Goal: Task Accomplishment & Management: Manage account settings

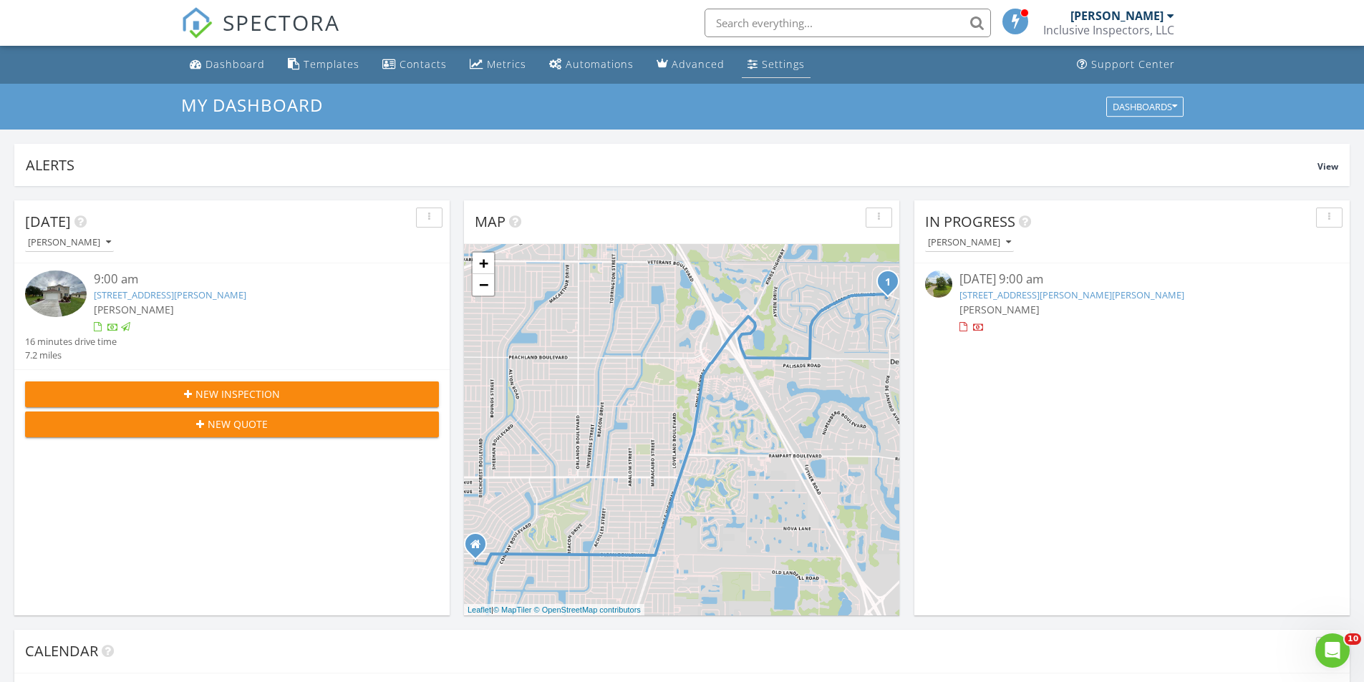
click at [785, 68] on div "Settings" at bounding box center [783, 64] width 43 height 14
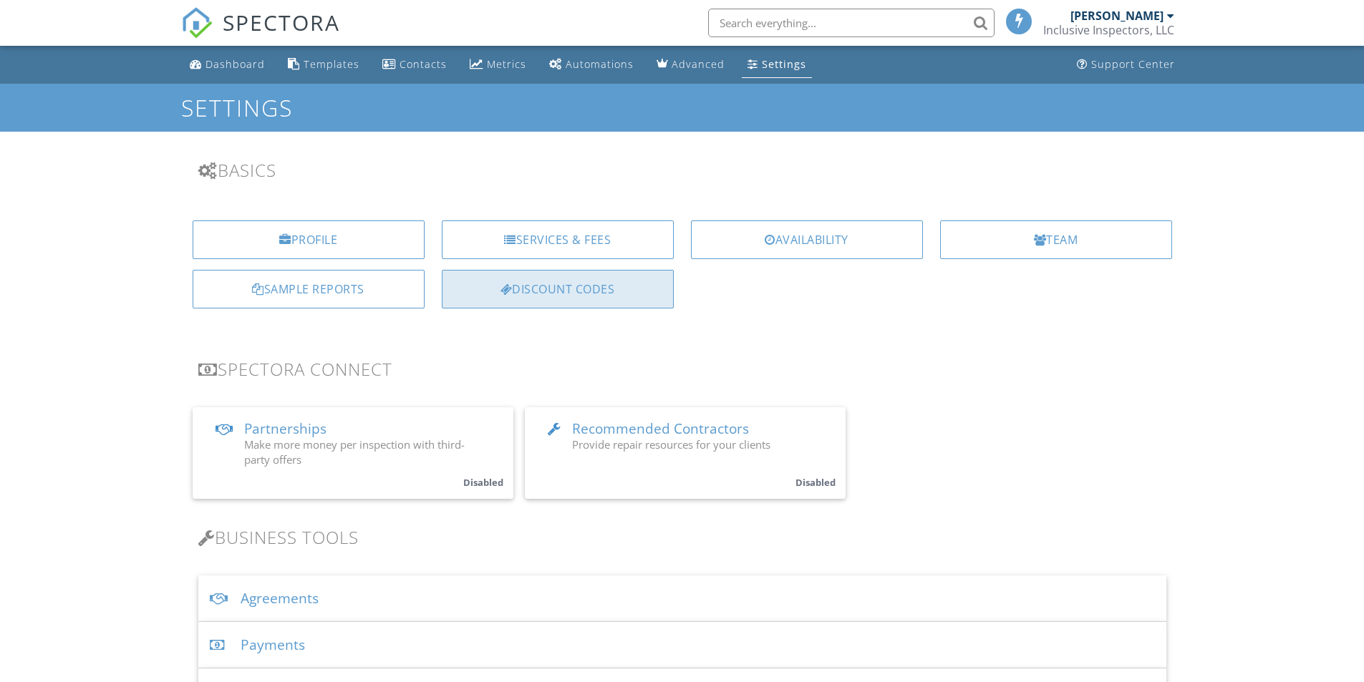
click at [575, 282] on div "Discount Codes" at bounding box center [558, 289] width 232 height 39
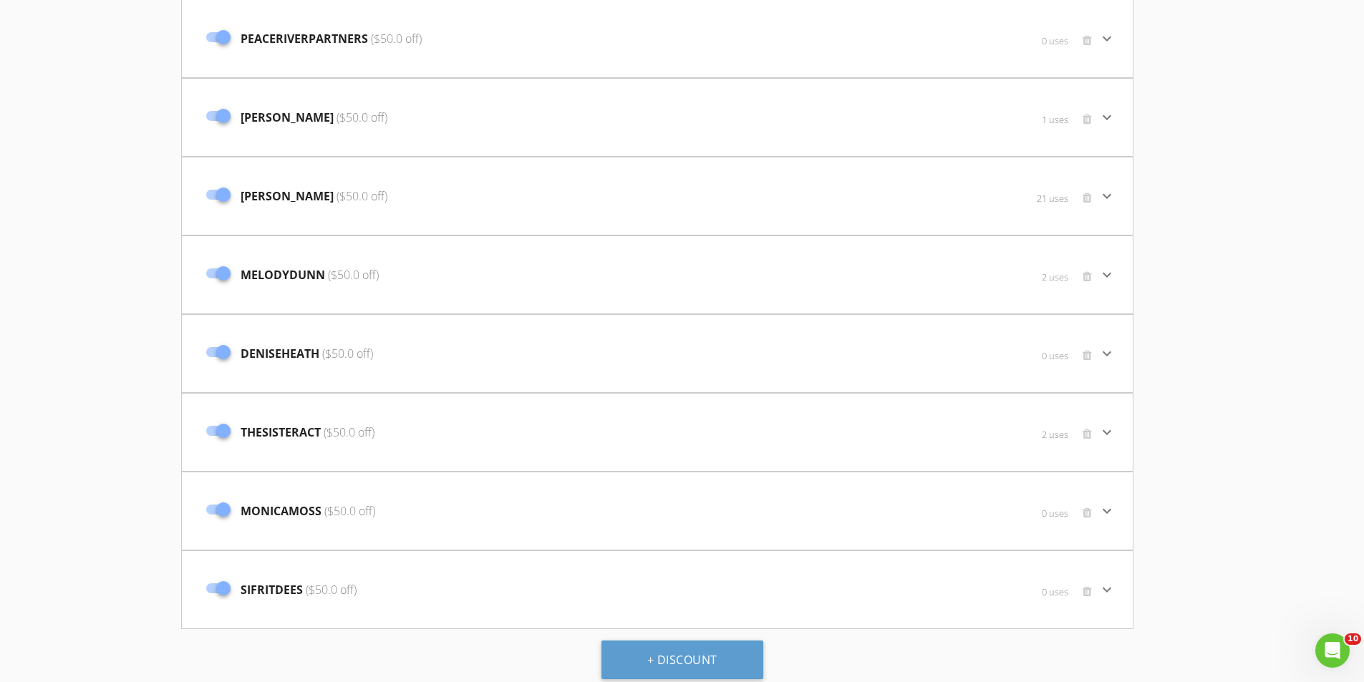
scroll to position [1018, 0]
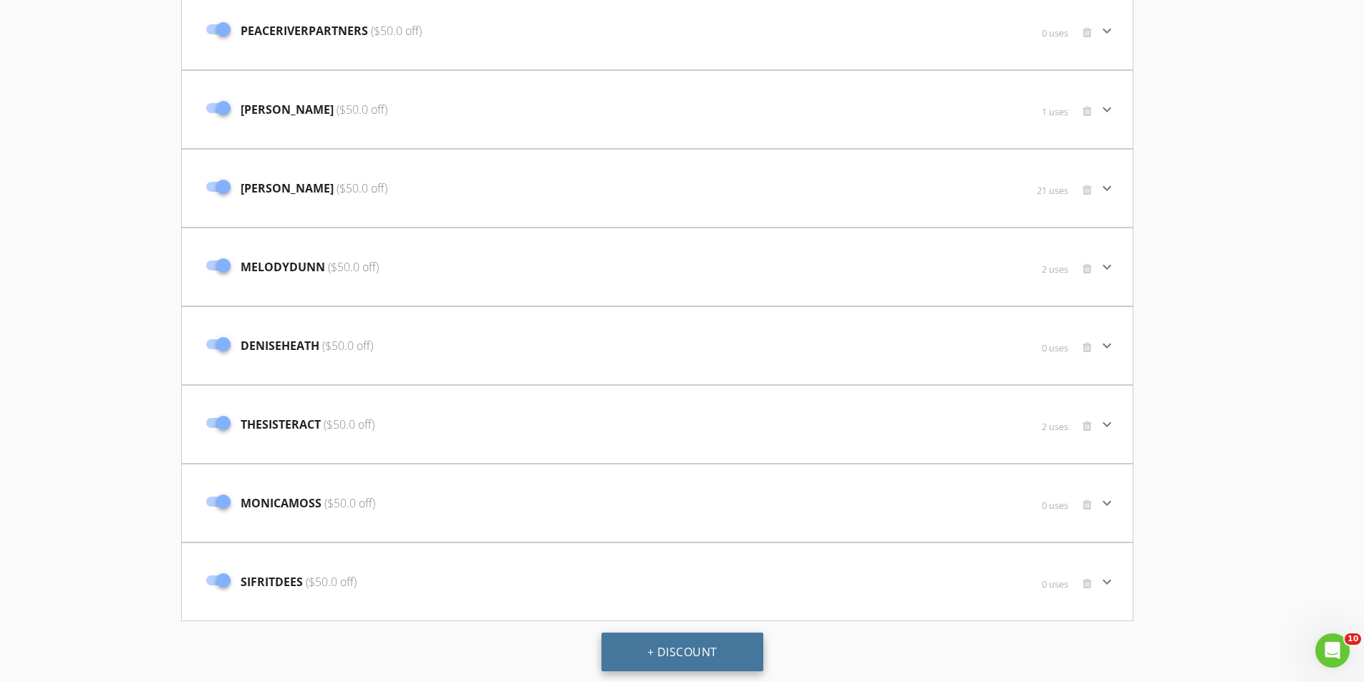
click at [719, 657] on button "+ Discount" at bounding box center [682, 652] width 162 height 39
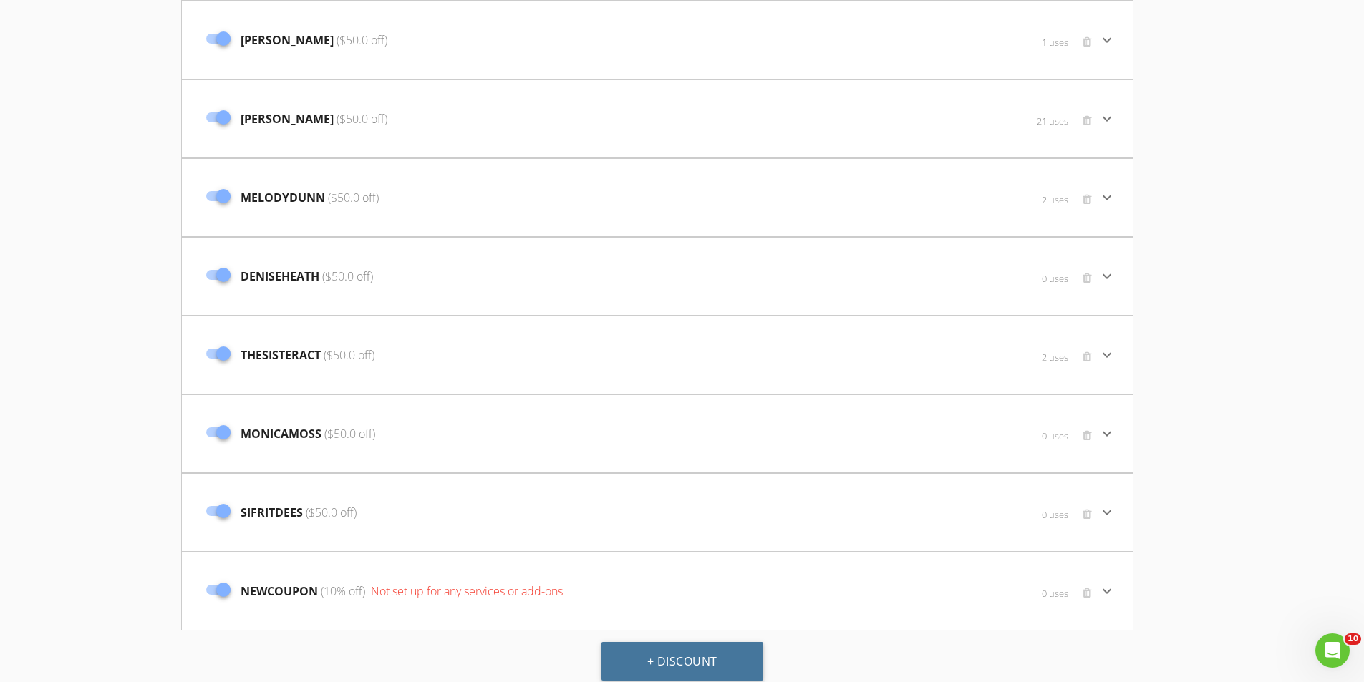
scroll to position [1097, 0]
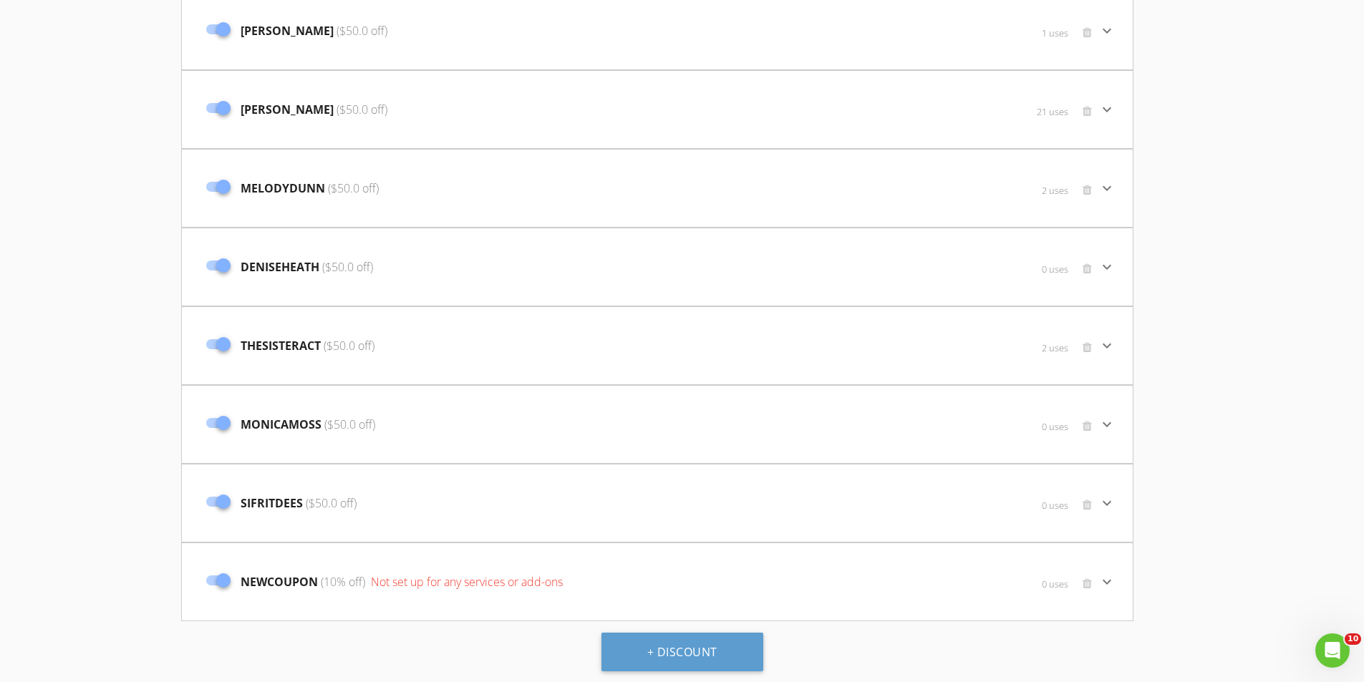
click at [1108, 578] on icon "keyboard_arrow_down" at bounding box center [1106, 581] width 17 height 17
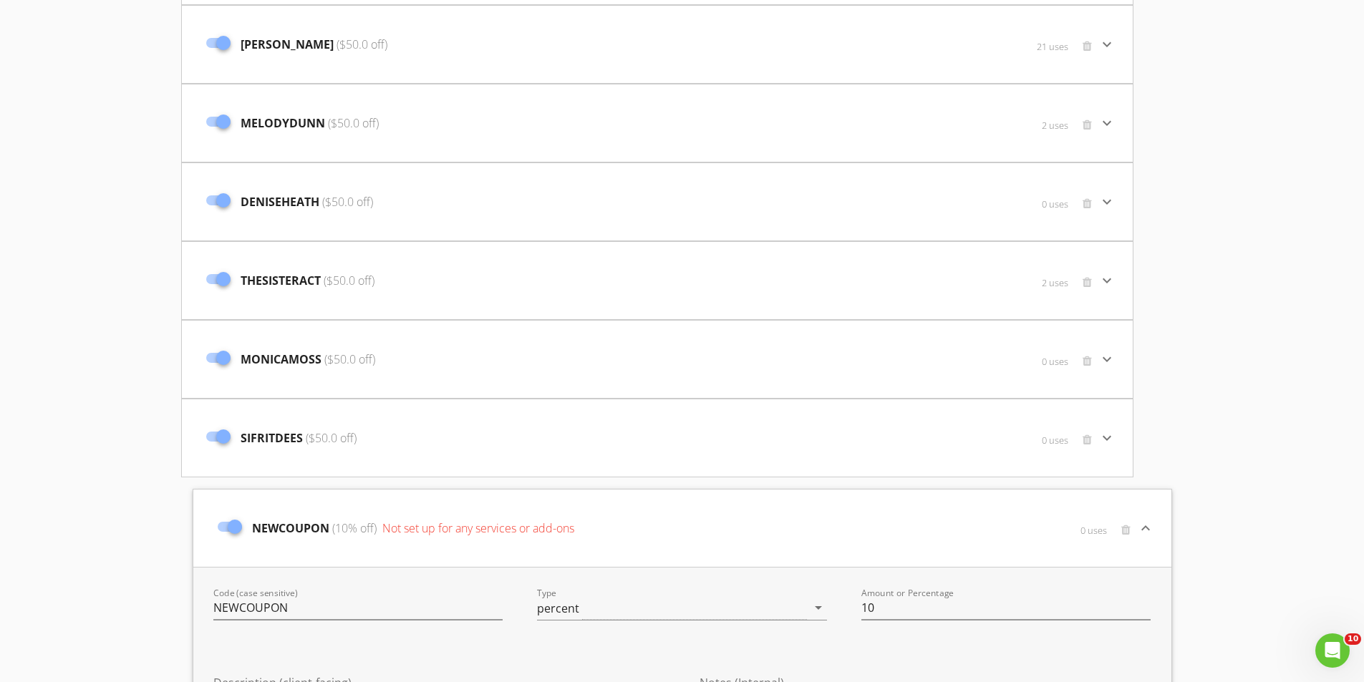
scroll to position [1433, 0]
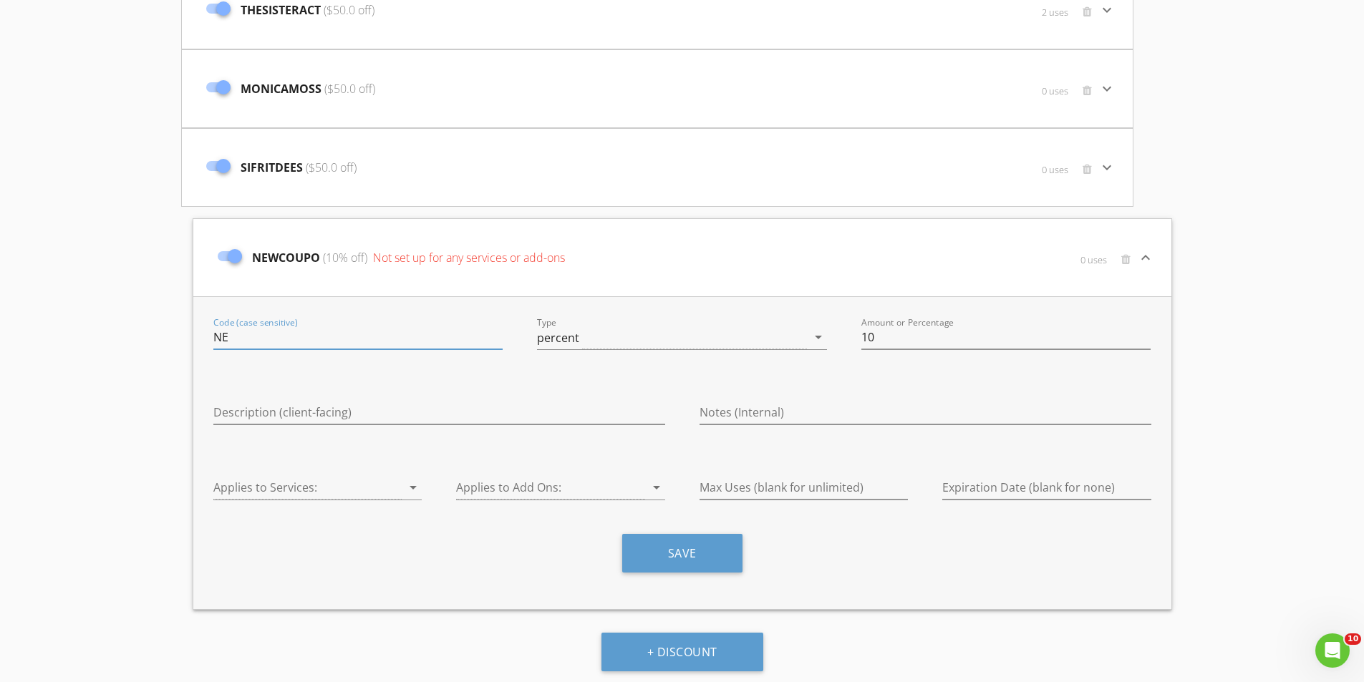
type input "N"
type input "V"
type input "THANKYOU"
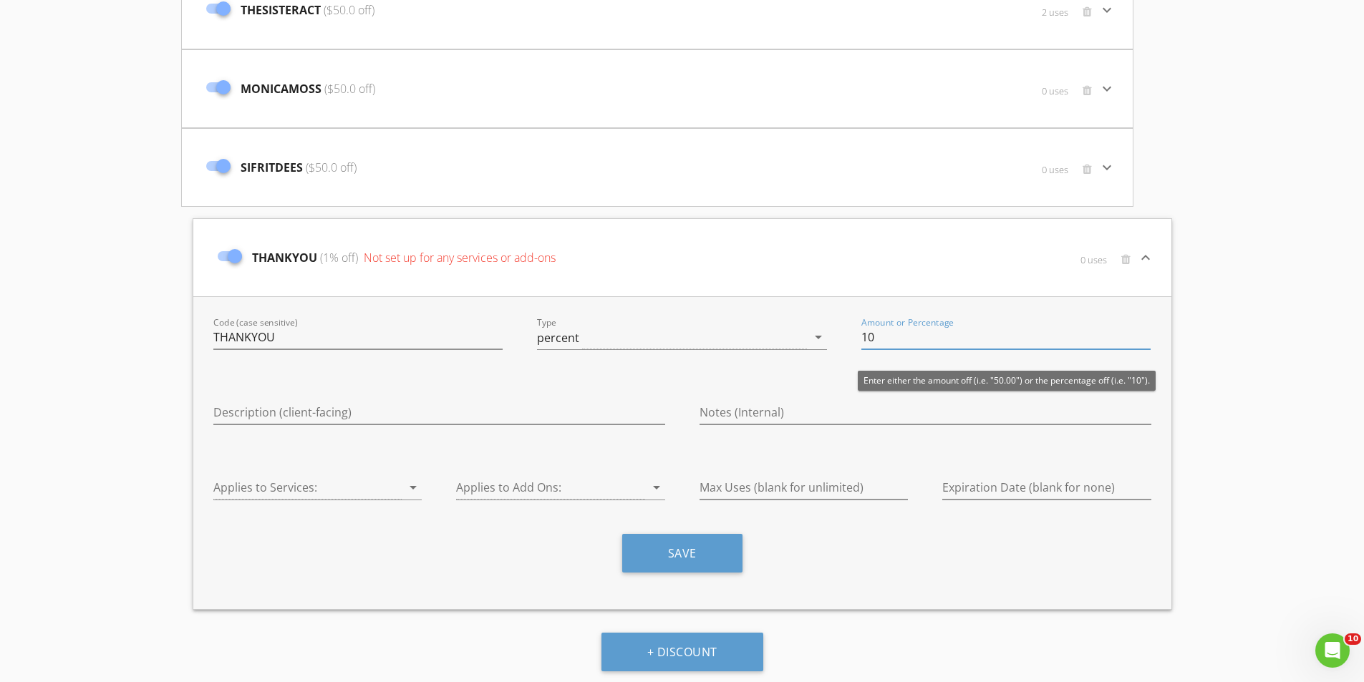
type input "1"
type input "40"
click at [442, 408] on input "Description (client-facing)" at bounding box center [439, 413] width 452 height 24
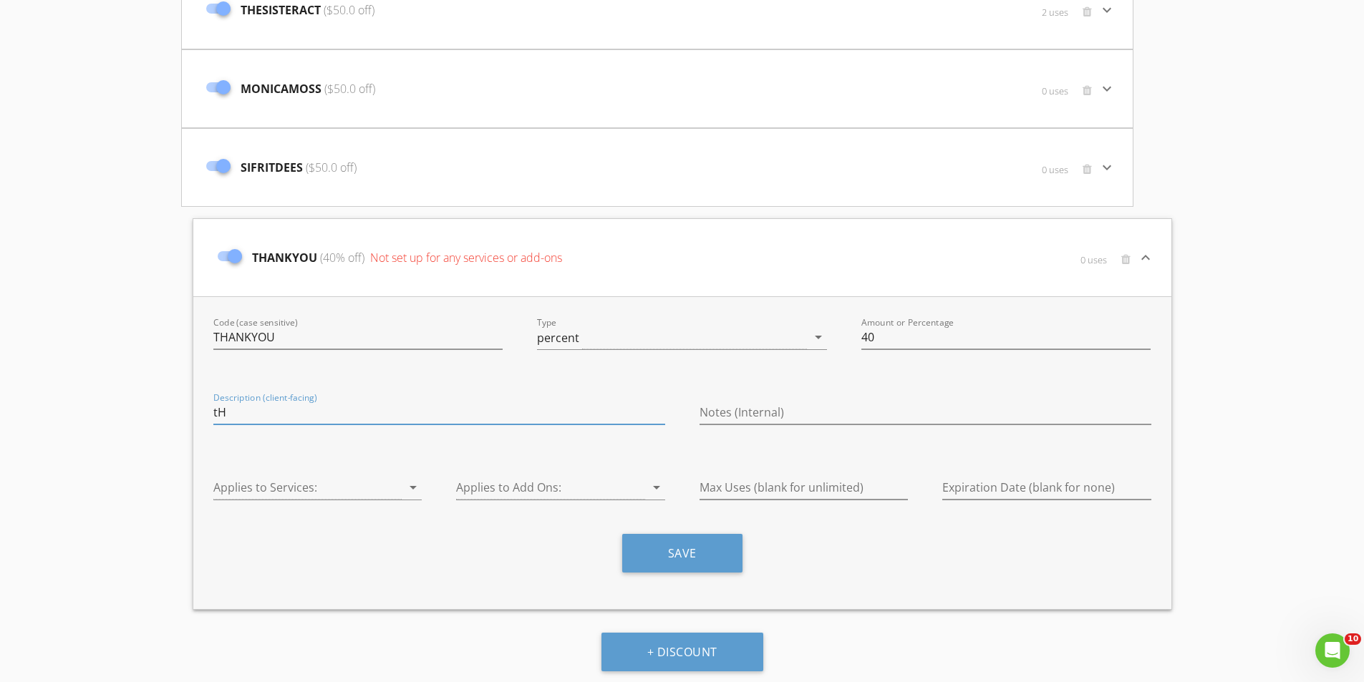
type input "t"
type input "Thank you for your service!"
click at [330, 501] on div "Applies to Services: arrow_drop_down" at bounding box center [317, 495] width 209 height 38
click at [362, 495] on div at bounding box center [307, 488] width 189 height 24
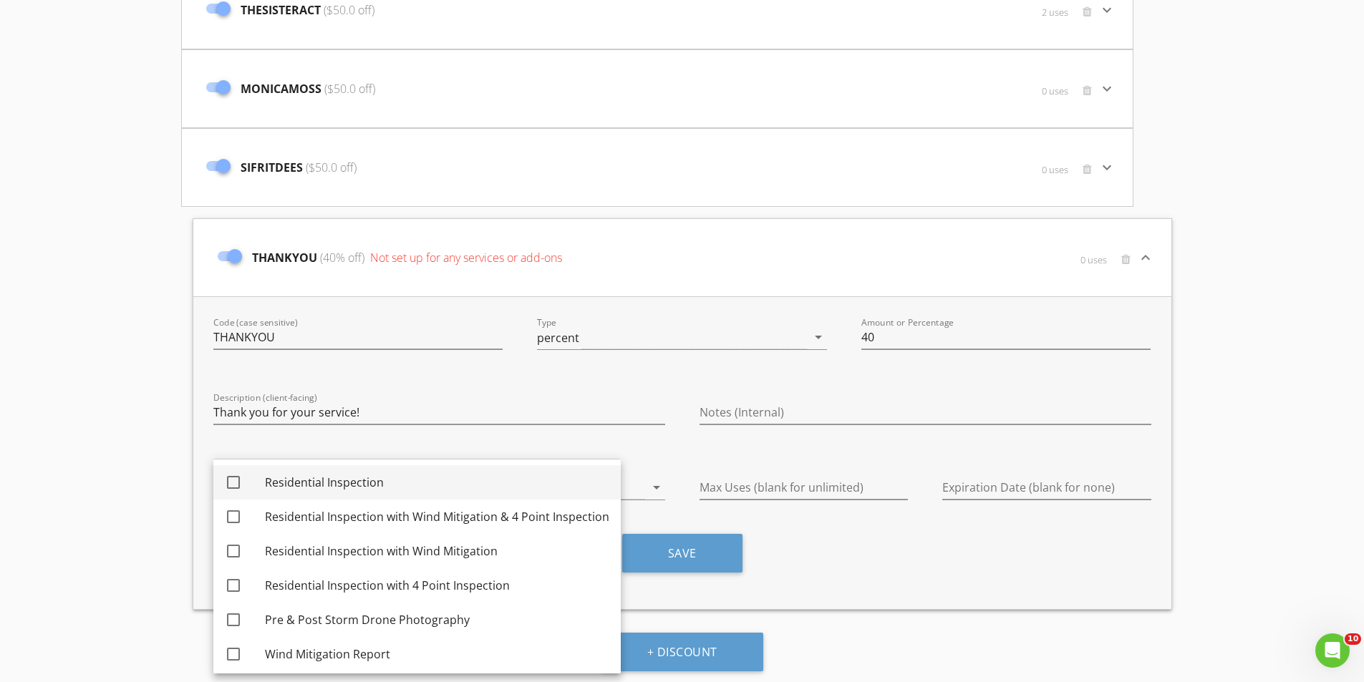
click at [231, 482] on div at bounding box center [233, 482] width 24 height 24
checkbox input "true"
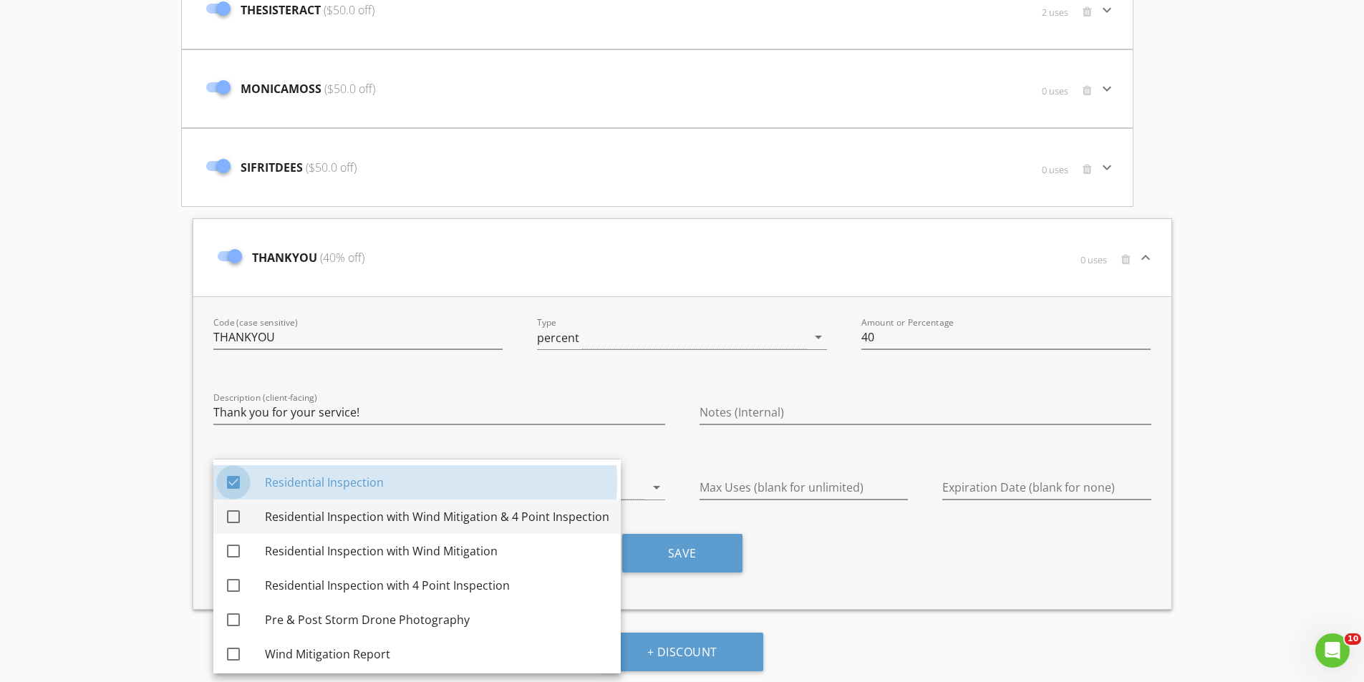
click at [236, 513] on div at bounding box center [233, 517] width 24 height 24
checkbox input "true"
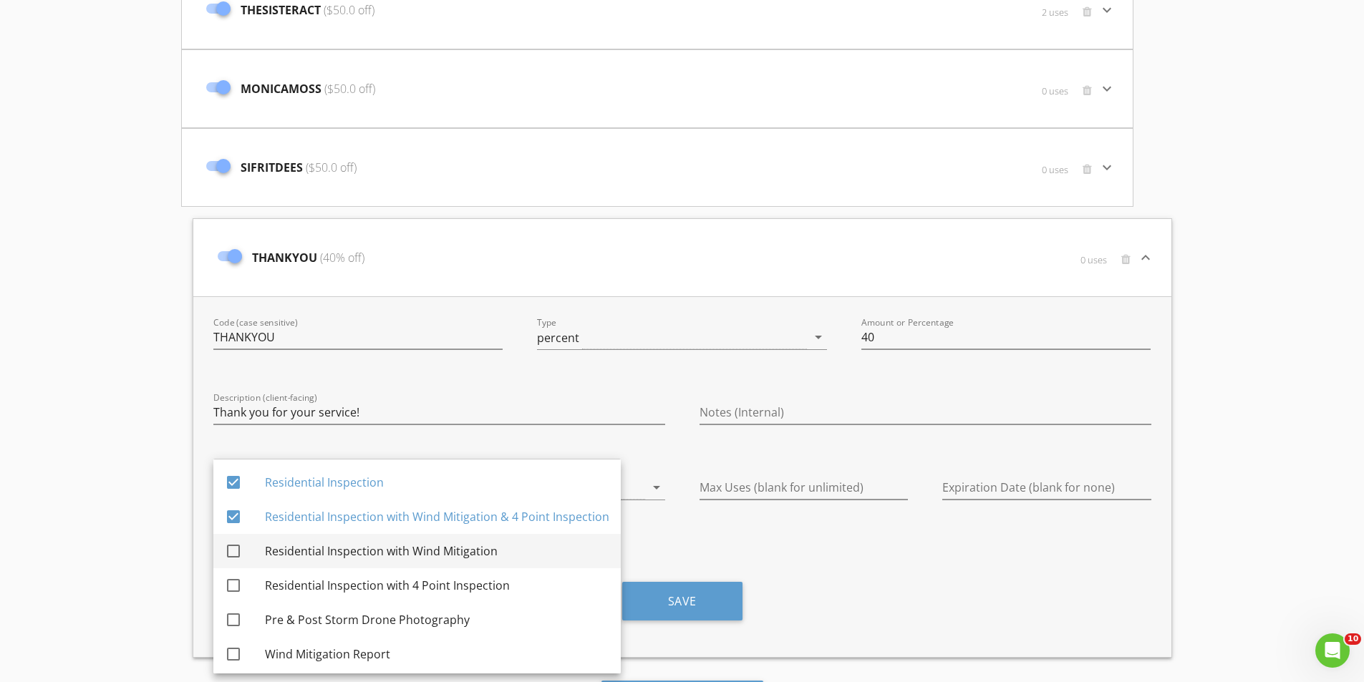
click at [236, 543] on div at bounding box center [233, 551] width 24 height 24
checkbox input "true"
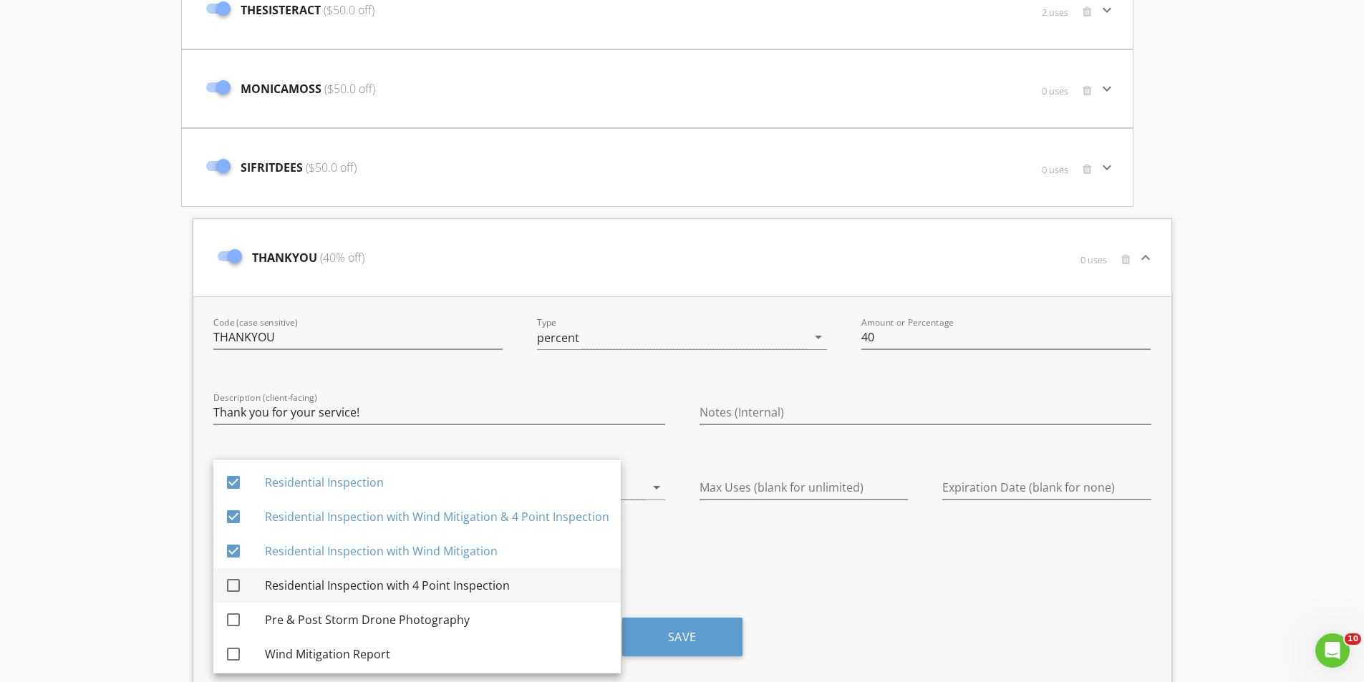
click at [236, 579] on div at bounding box center [233, 585] width 24 height 24
checkbox input "true"
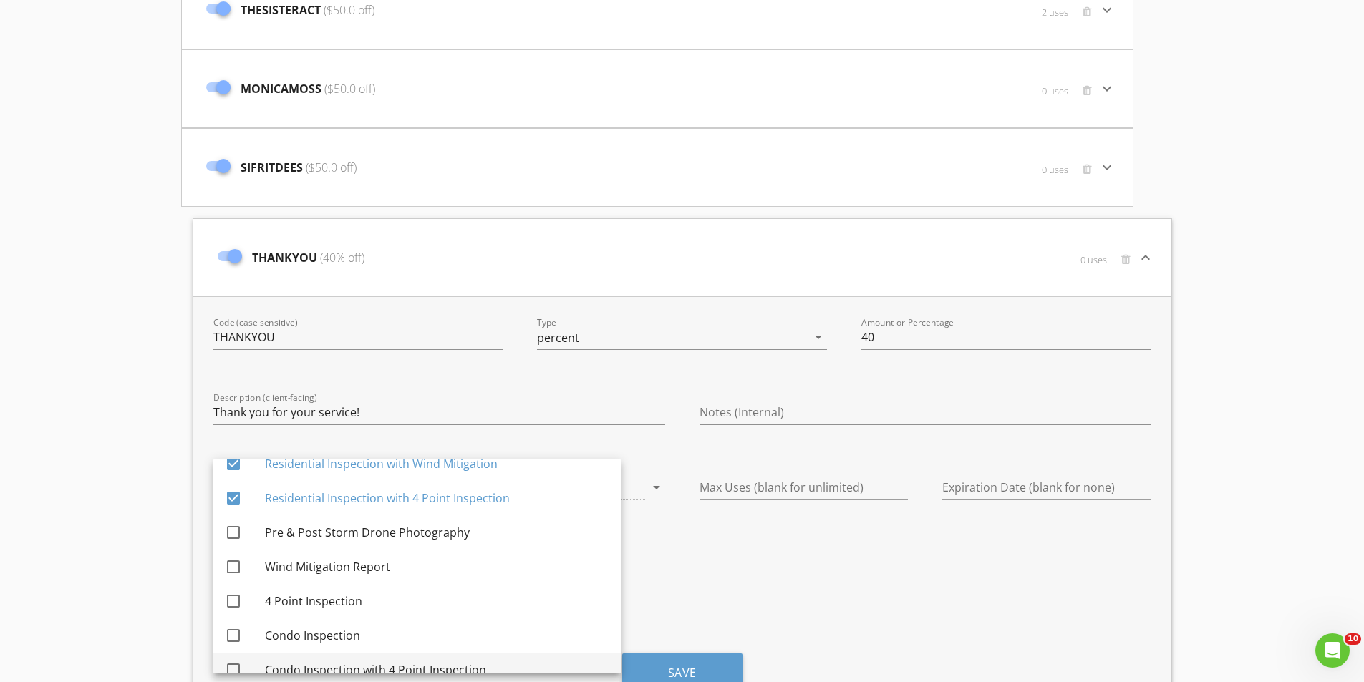
scroll to position [143, 0]
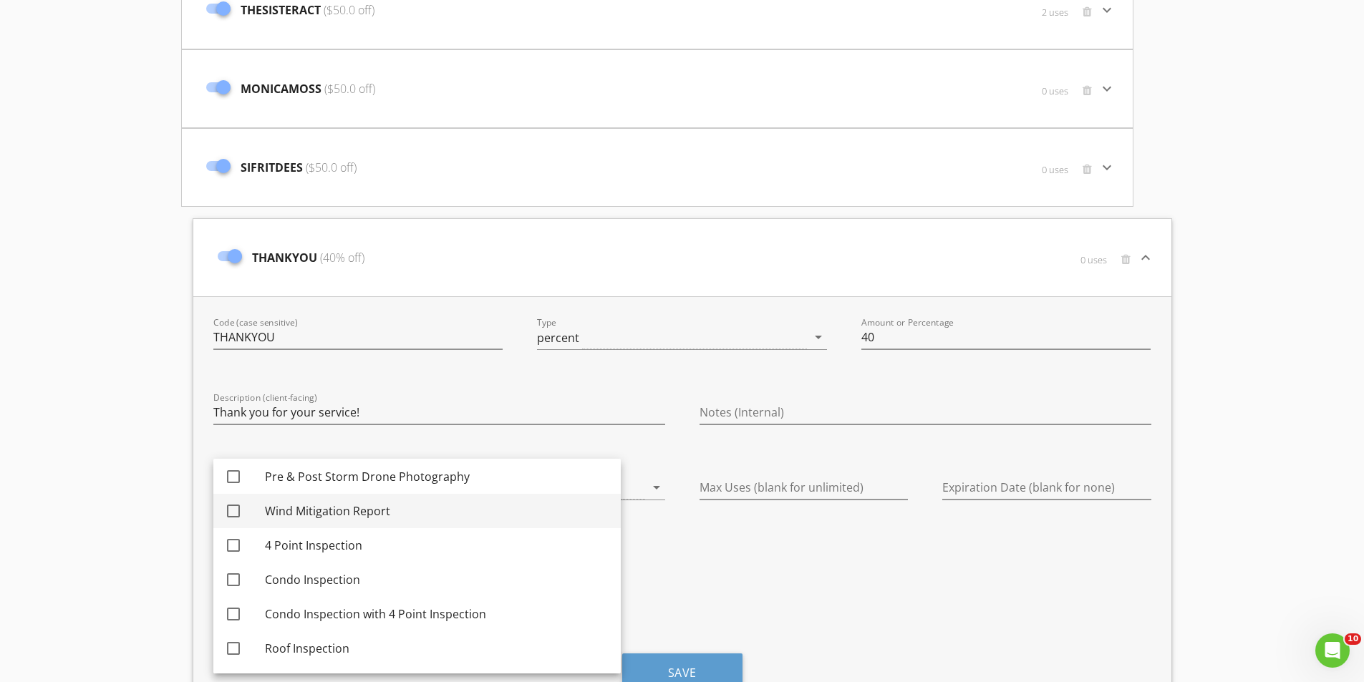
click at [232, 515] on div at bounding box center [233, 511] width 24 height 24
checkbox input "true"
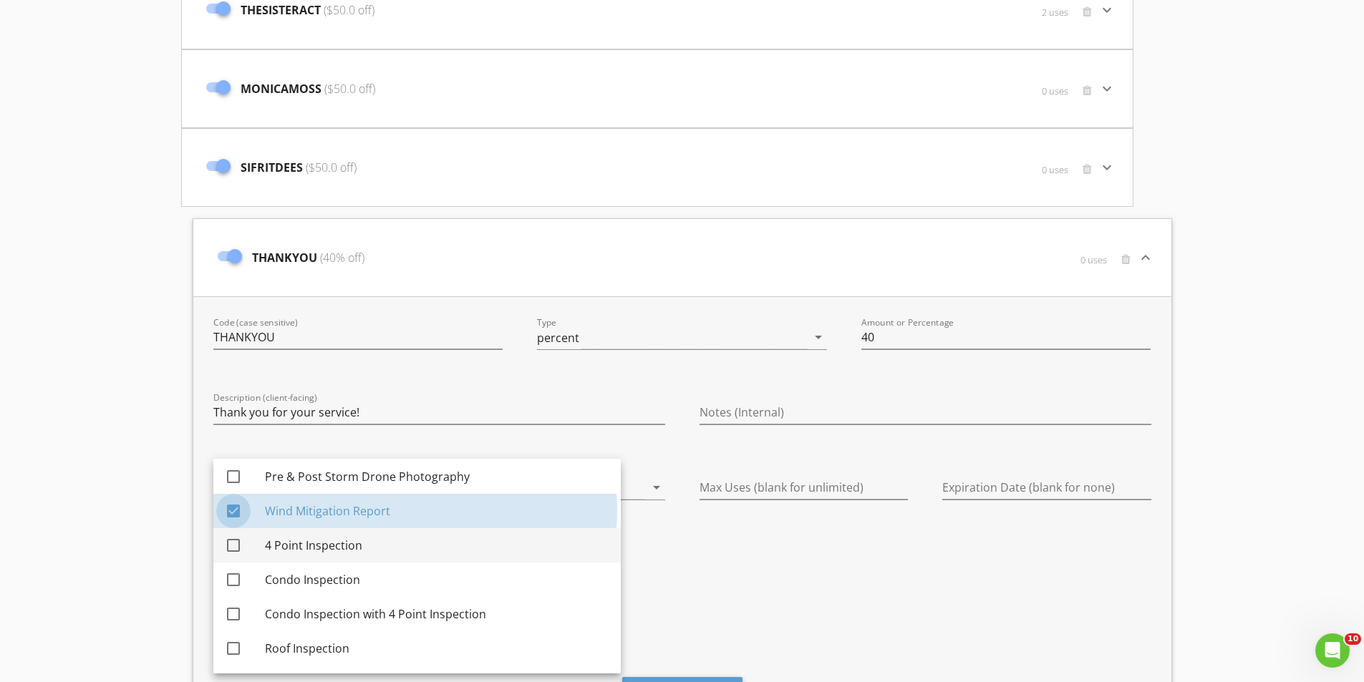
click at [233, 548] on div at bounding box center [233, 545] width 24 height 24
checkbox input "true"
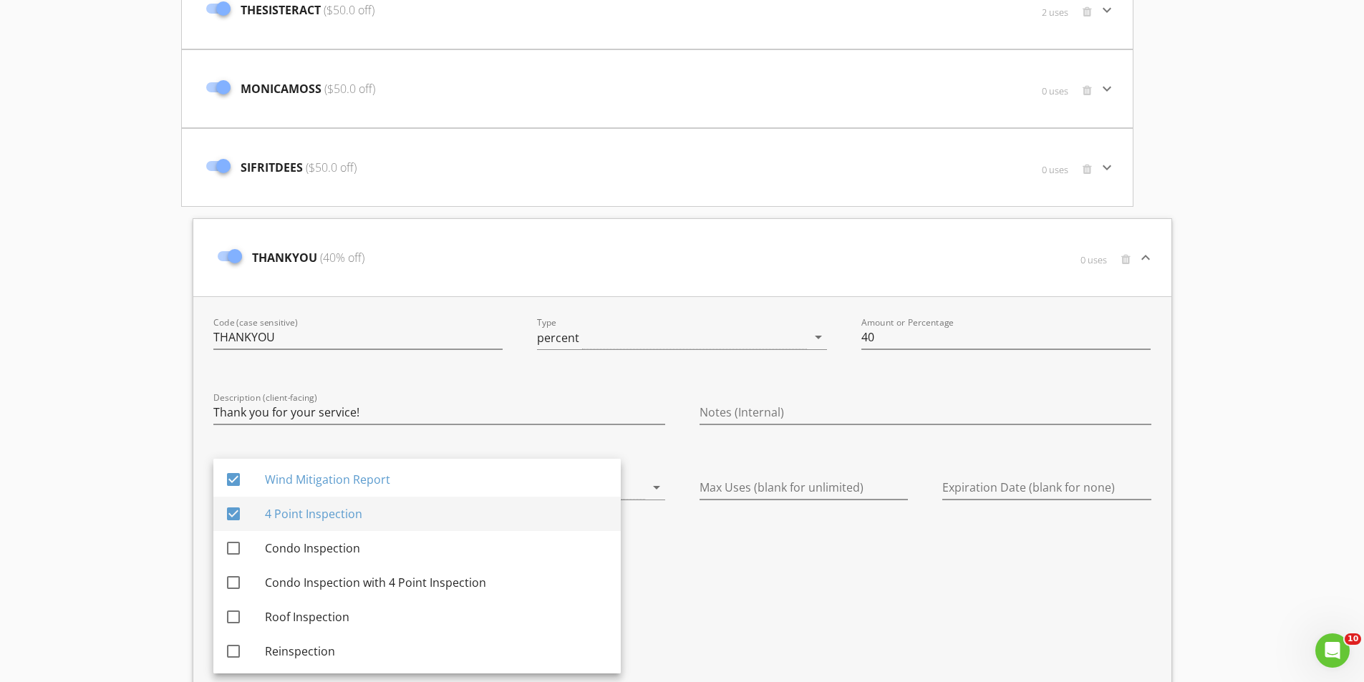
scroll to position [175, 0]
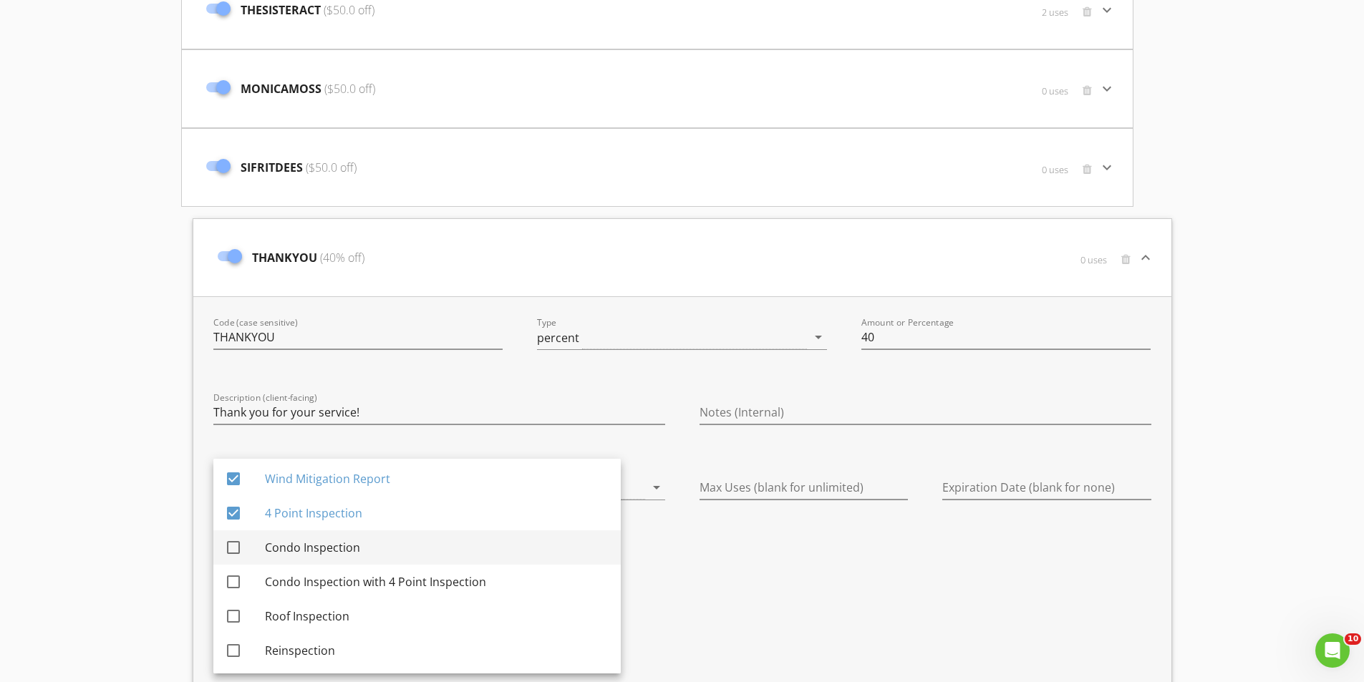
click at [234, 551] on div at bounding box center [233, 548] width 24 height 24
checkbox input "true"
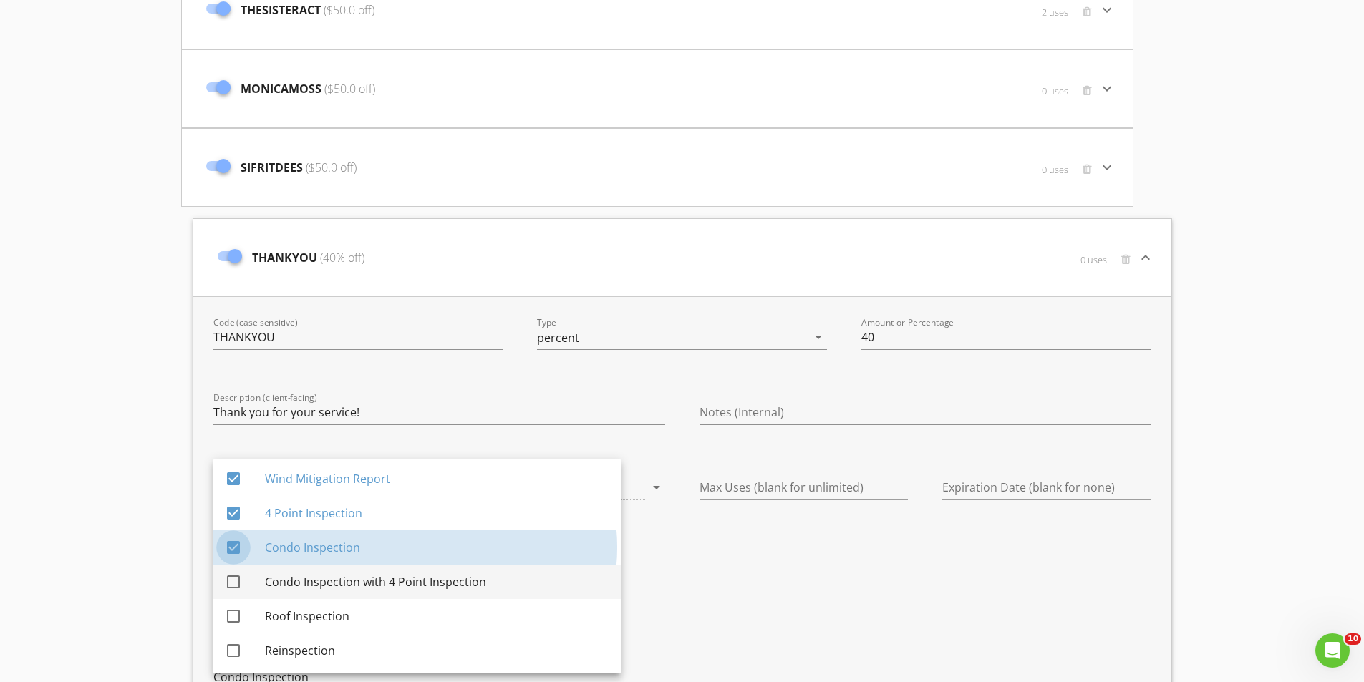
click at [238, 592] on div at bounding box center [233, 582] width 24 height 24
checkbox input "true"
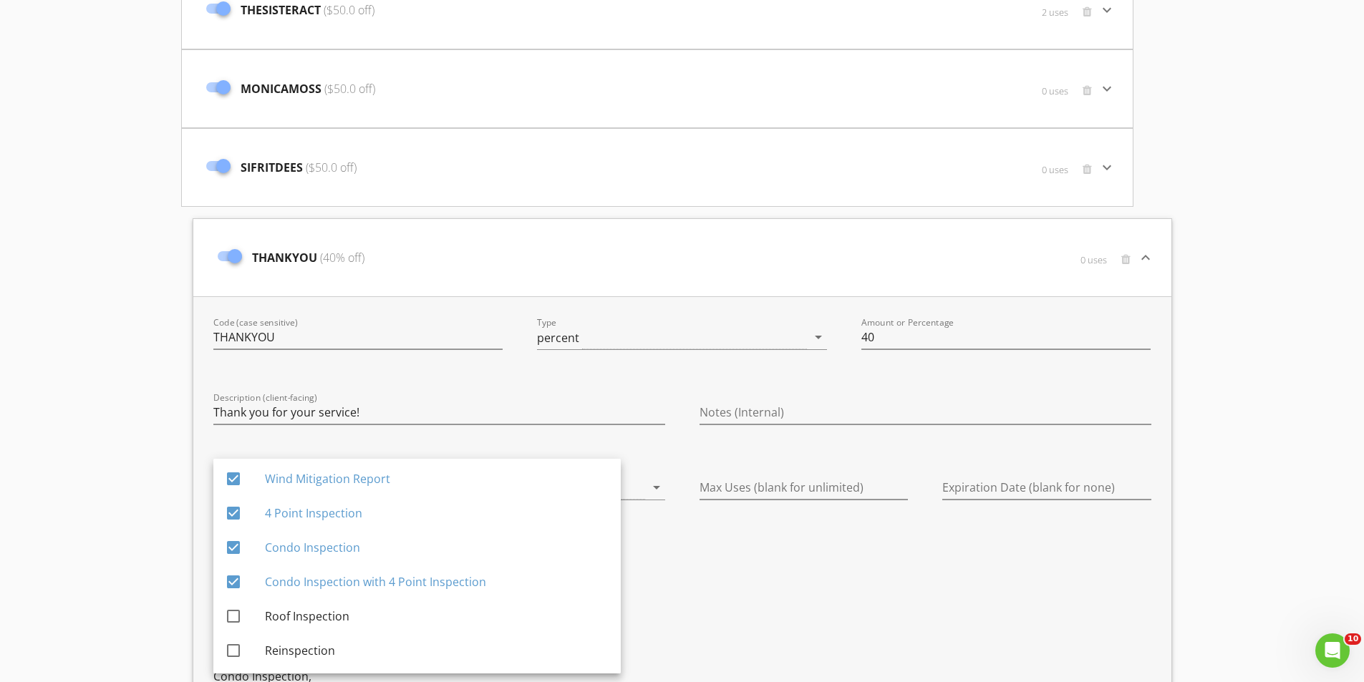
click at [838, 578] on div "Max Uses (blank for unlimited)" at bounding box center [803, 601] width 243 height 285
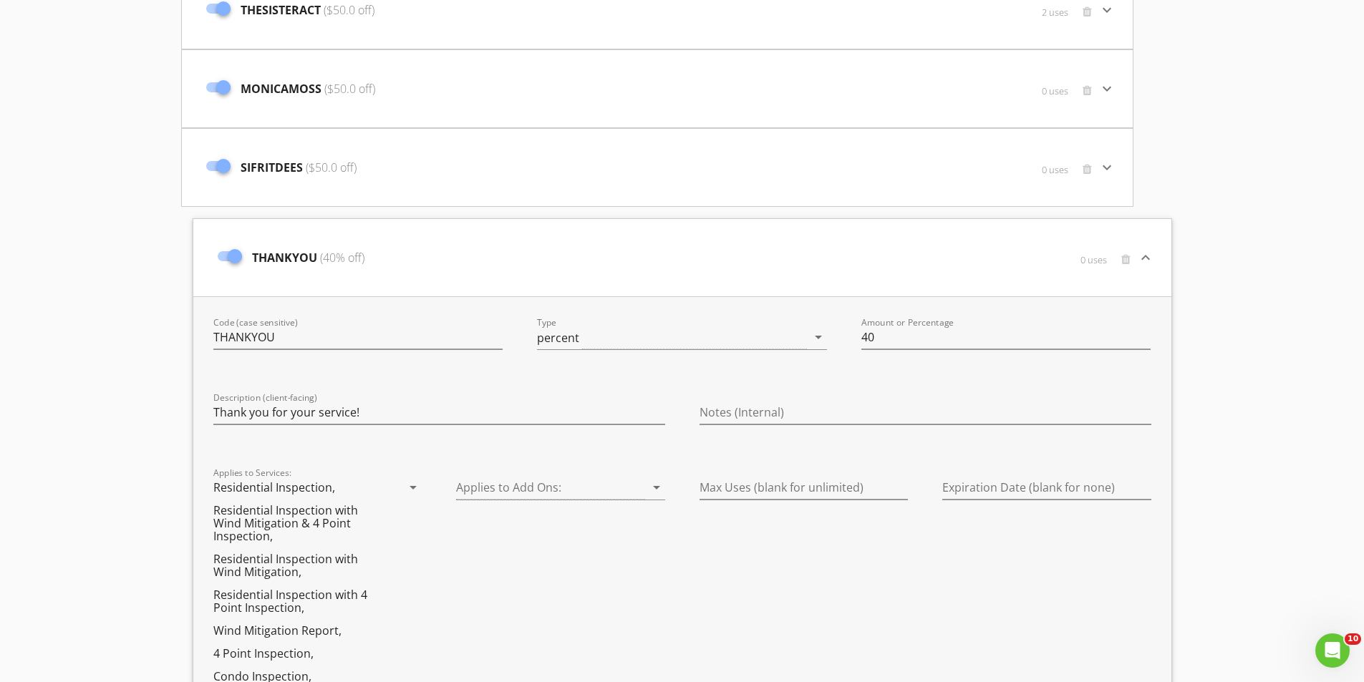
click at [866, 558] on div "Max Uses (blank for unlimited)" at bounding box center [803, 601] width 243 height 285
click at [1012, 475] on div "Expiration Date (blank for none)" at bounding box center [1046, 491] width 209 height 47
click at [1010, 483] on input "Expiration Date (blank for none)" at bounding box center [1046, 488] width 209 height 24
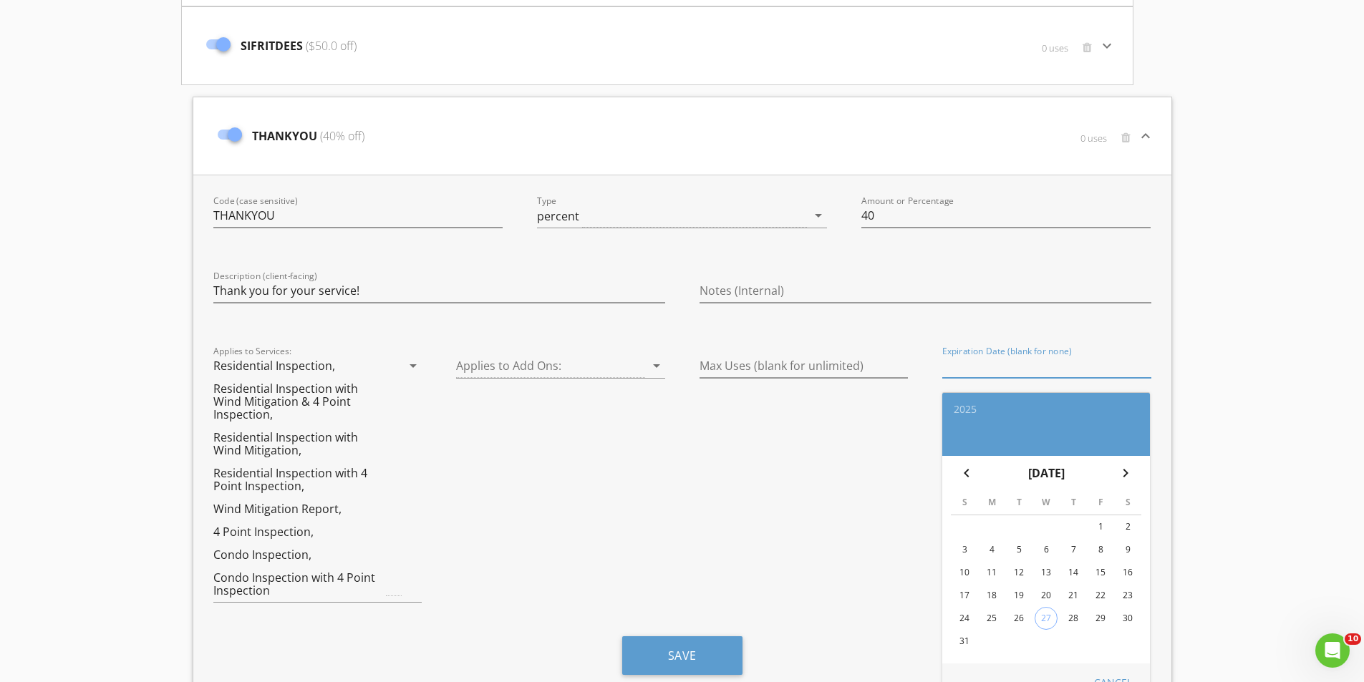
scroll to position [1576, 0]
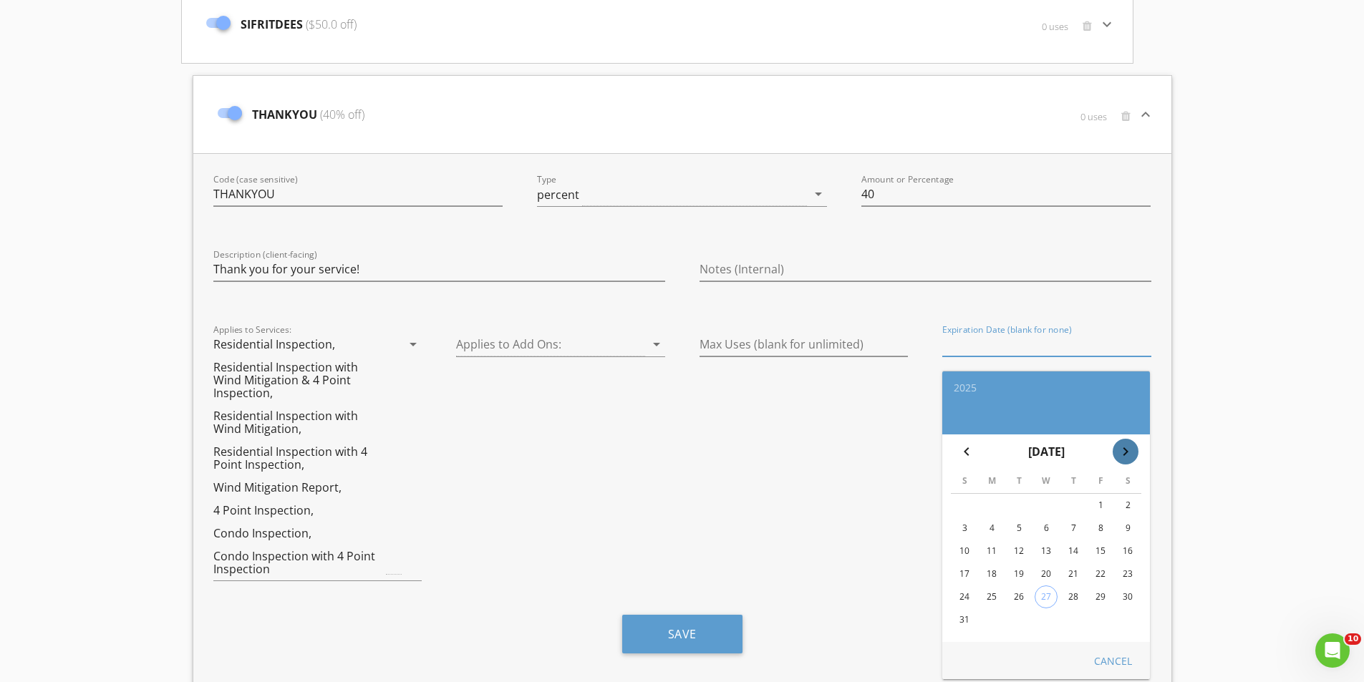
click at [1130, 450] on icon "chevron_right" at bounding box center [1125, 451] width 17 height 17
click at [1015, 599] on div "30" at bounding box center [1018, 597] width 23 height 23
type input "[DATE]"
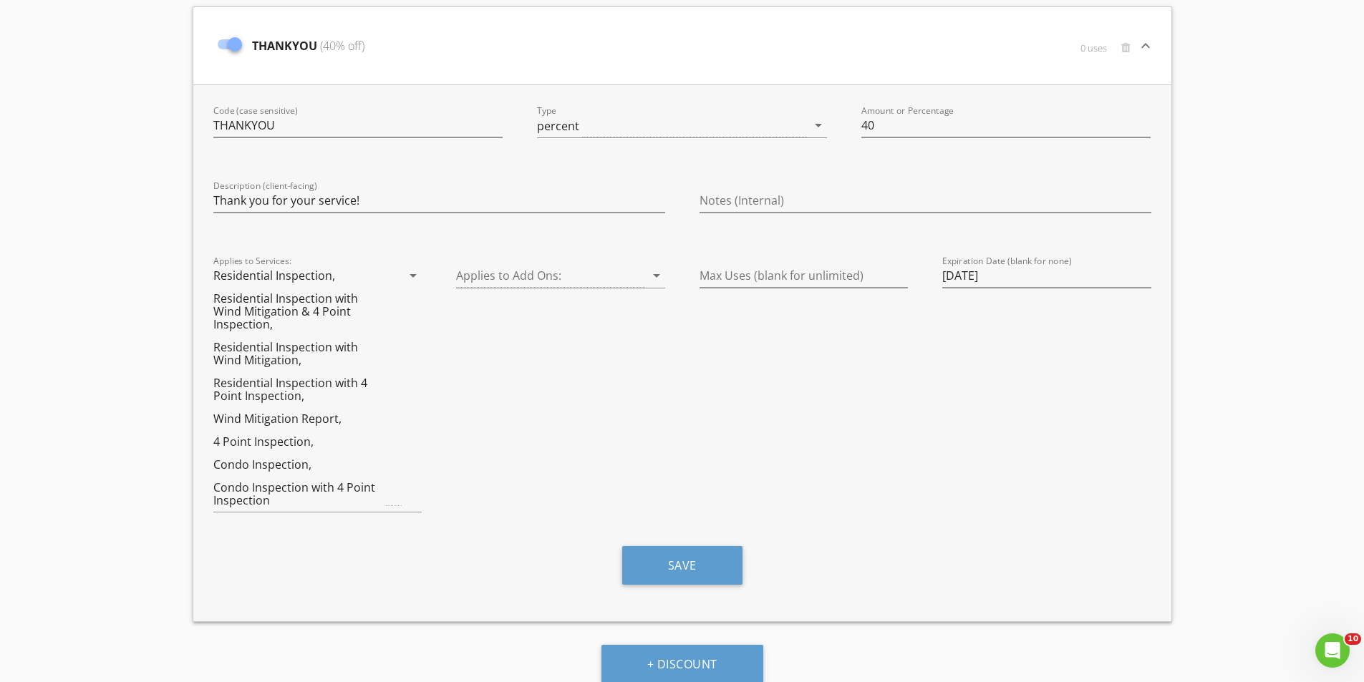
scroll to position [1647, 0]
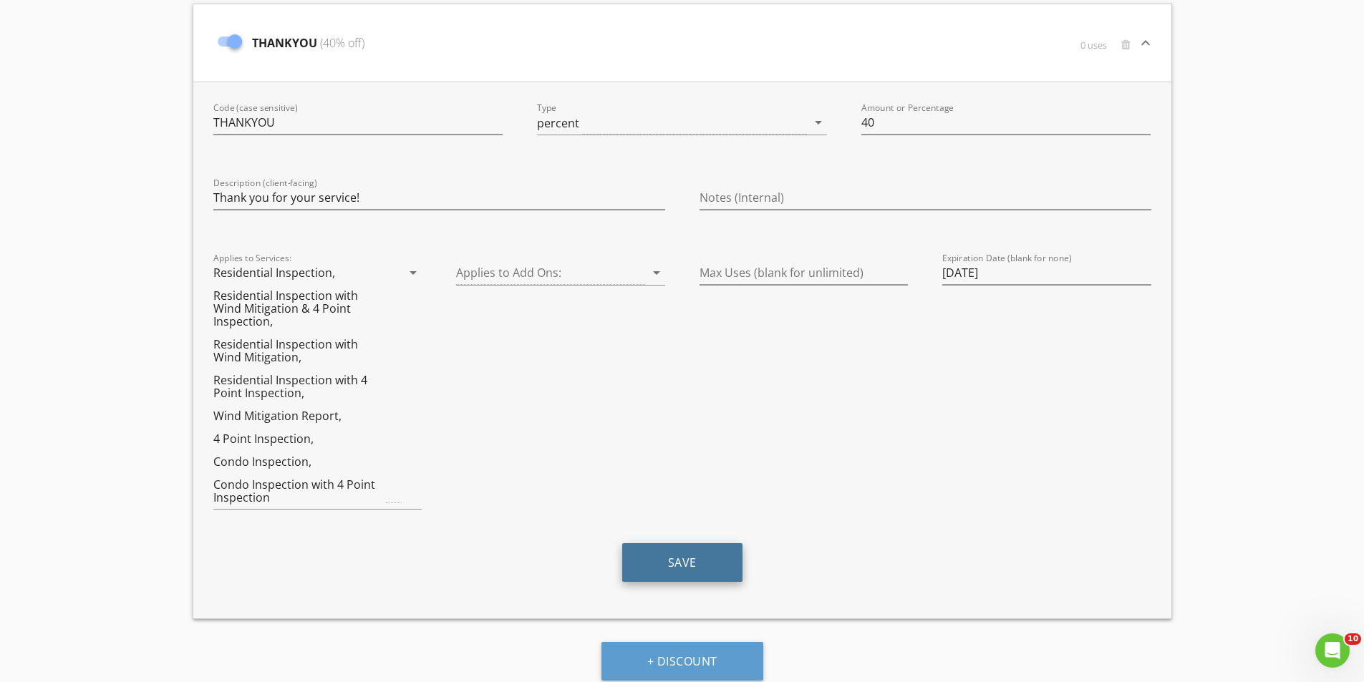
click at [702, 572] on button "Save" at bounding box center [682, 562] width 120 height 39
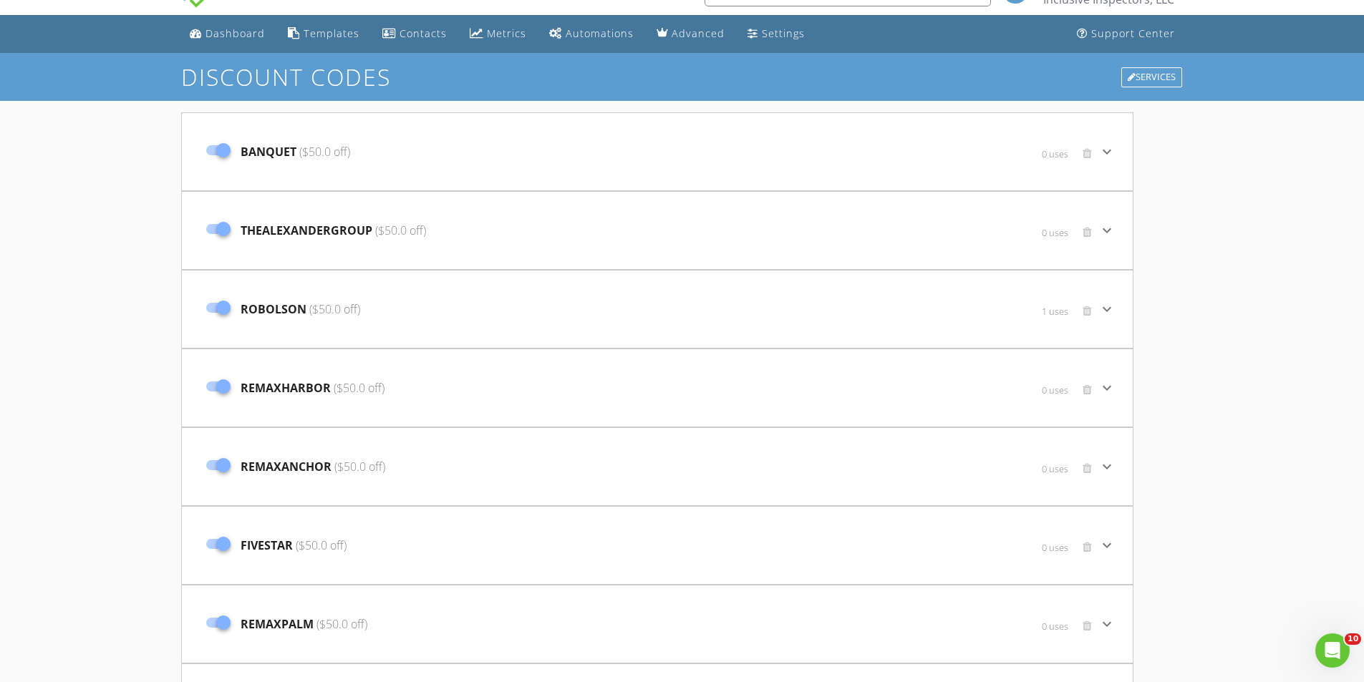
scroll to position [0, 0]
